Goal: Task Accomplishment & Management: Use online tool/utility

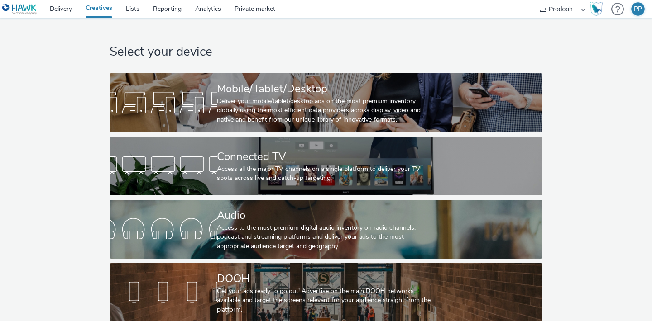
scroll to position [5, 0]
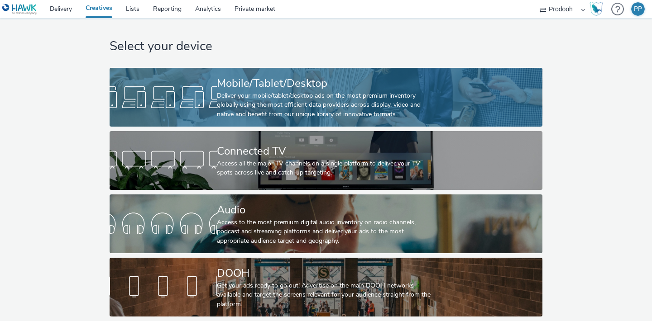
click at [220, 102] on div "Deliver your mobile/tablet/desktop ads on the most premium inventory globally u…" at bounding box center [324, 105] width 215 height 28
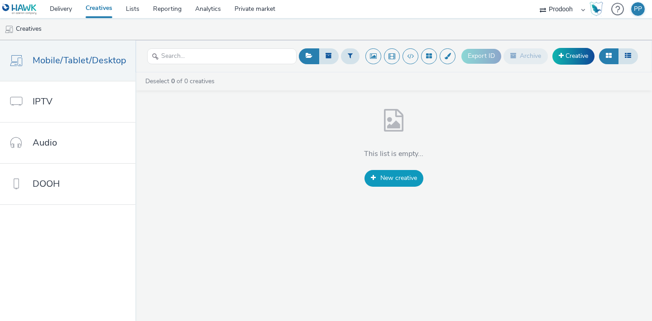
click at [392, 184] on link "New creative" at bounding box center [393, 178] width 59 height 16
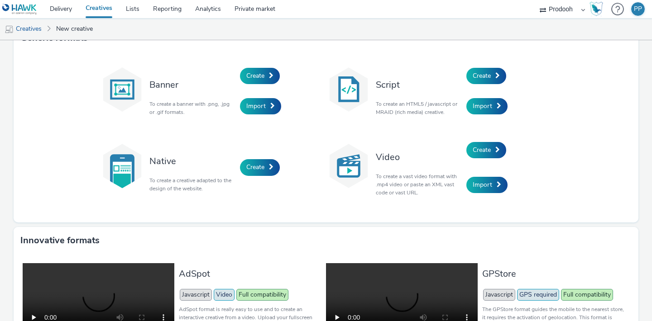
scroll to position [19, 0]
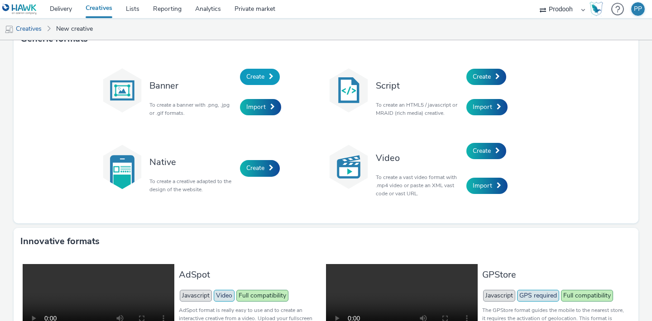
click at [271, 78] on span at bounding box center [271, 76] width 5 height 6
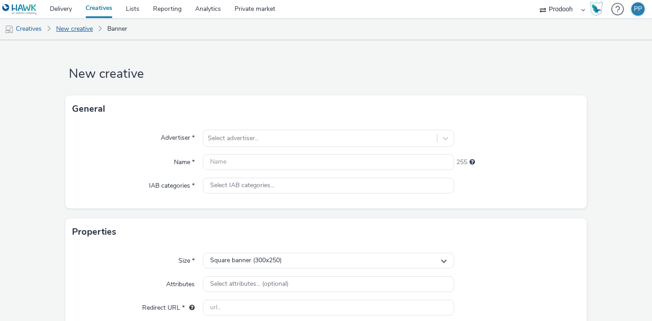
click at [62, 32] on link "New creative" at bounding box center [75, 29] width 46 height 22
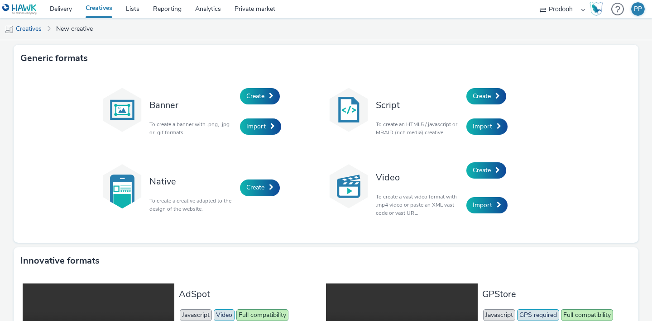
scroll to position [33, 0]
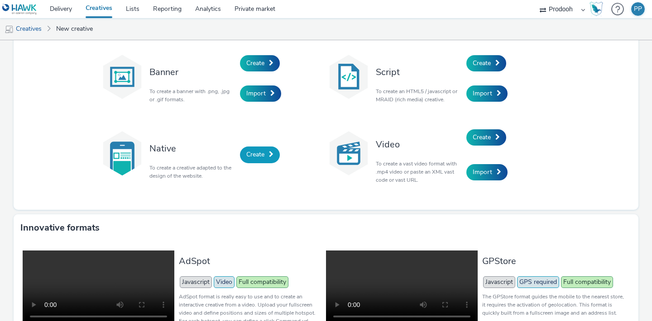
click at [261, 152] on span "Create" at bounding box center [255, 154] width 18 height 9
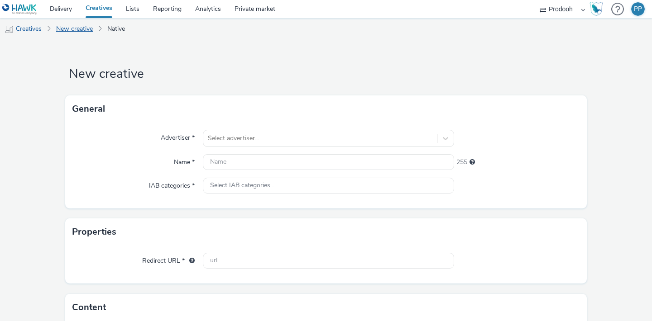
click at [87, 29] on link "New creative" at bounding box center [75, 29] width 46 height 22
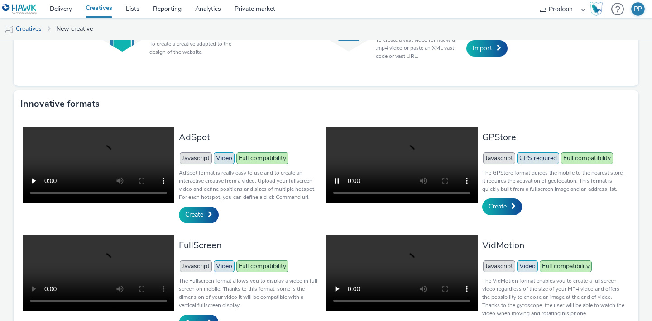
scroll to position [201, 0]
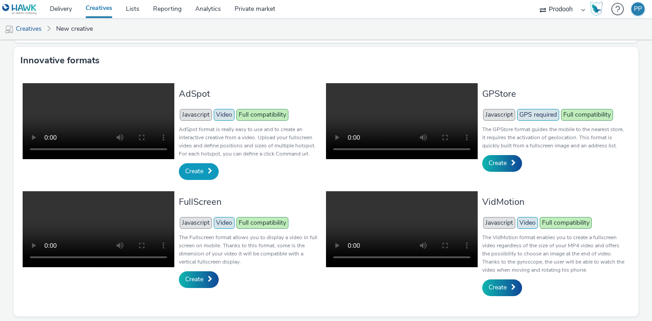
click at [208, 171] on link "Create" at bounding box center [199, 171] width 40 height 16
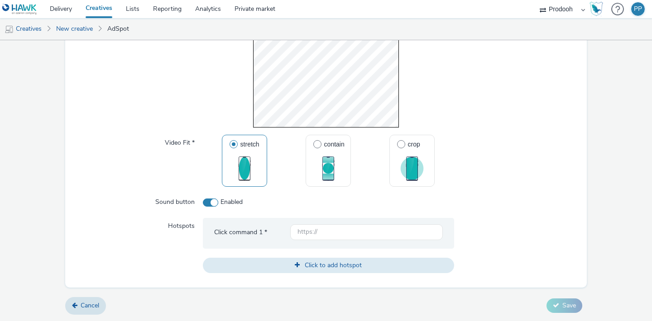
scroll to position [661, 0]
